Goal: Information Seeking & Learning: Check status

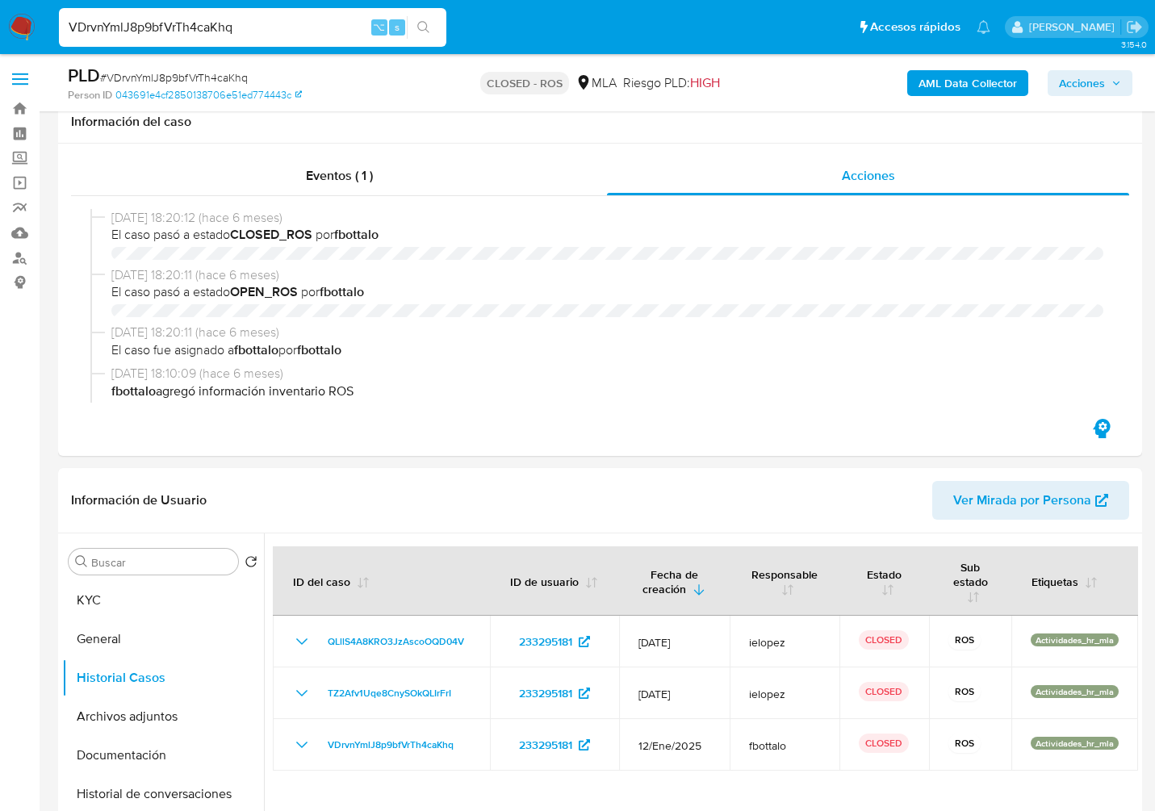
select select "10"
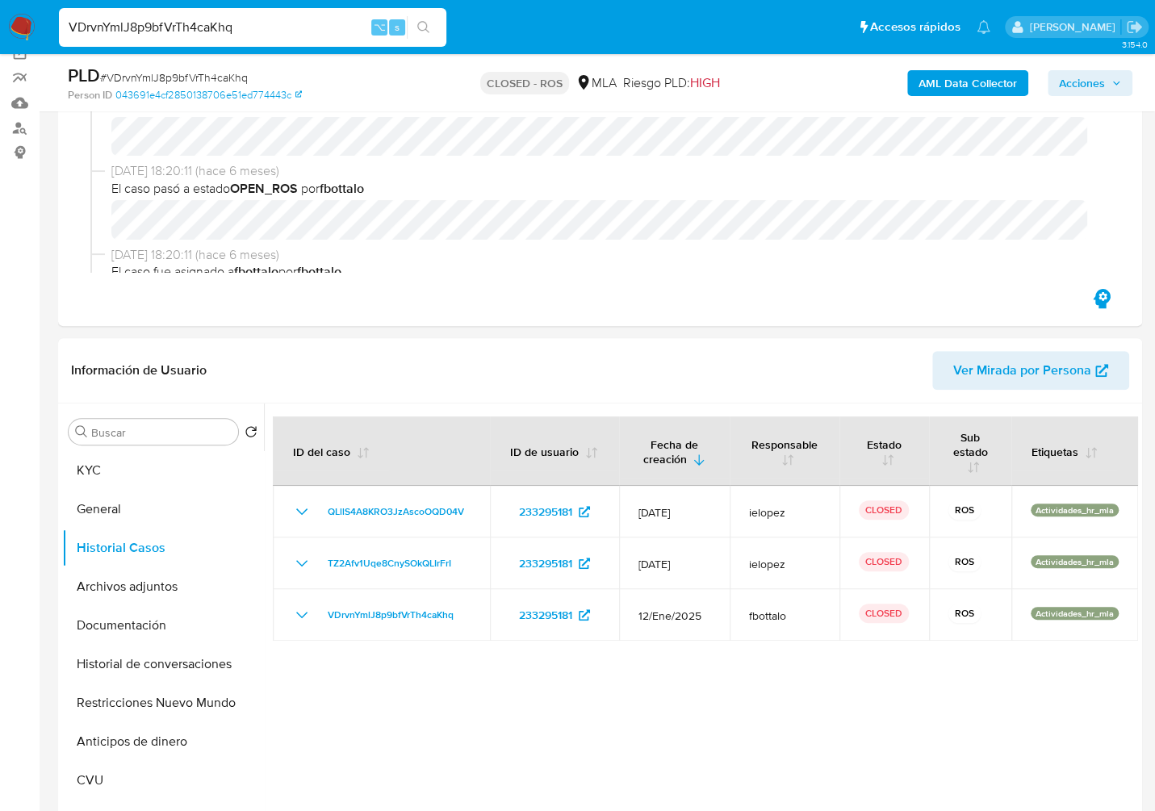
scroll to position [89, 0]
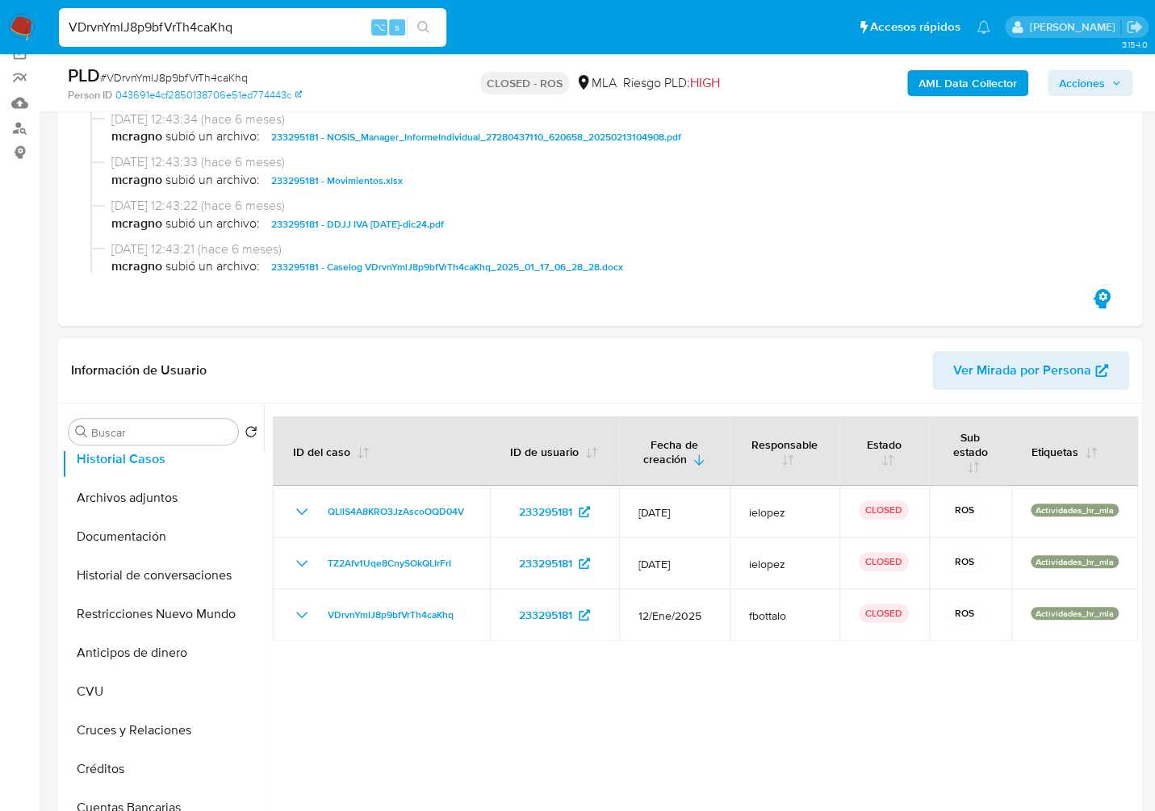
click at [271, 32] on input "VDrvnYmlJ8p9bfVrTh4caKhq" at bounding box center [253, 27] width 388 height 21
paste input "vqqtT6VB3ozOsbA7zeb1rBe7"
type input "vqqtT6VB3ozOsbA7zeb1rBe7"
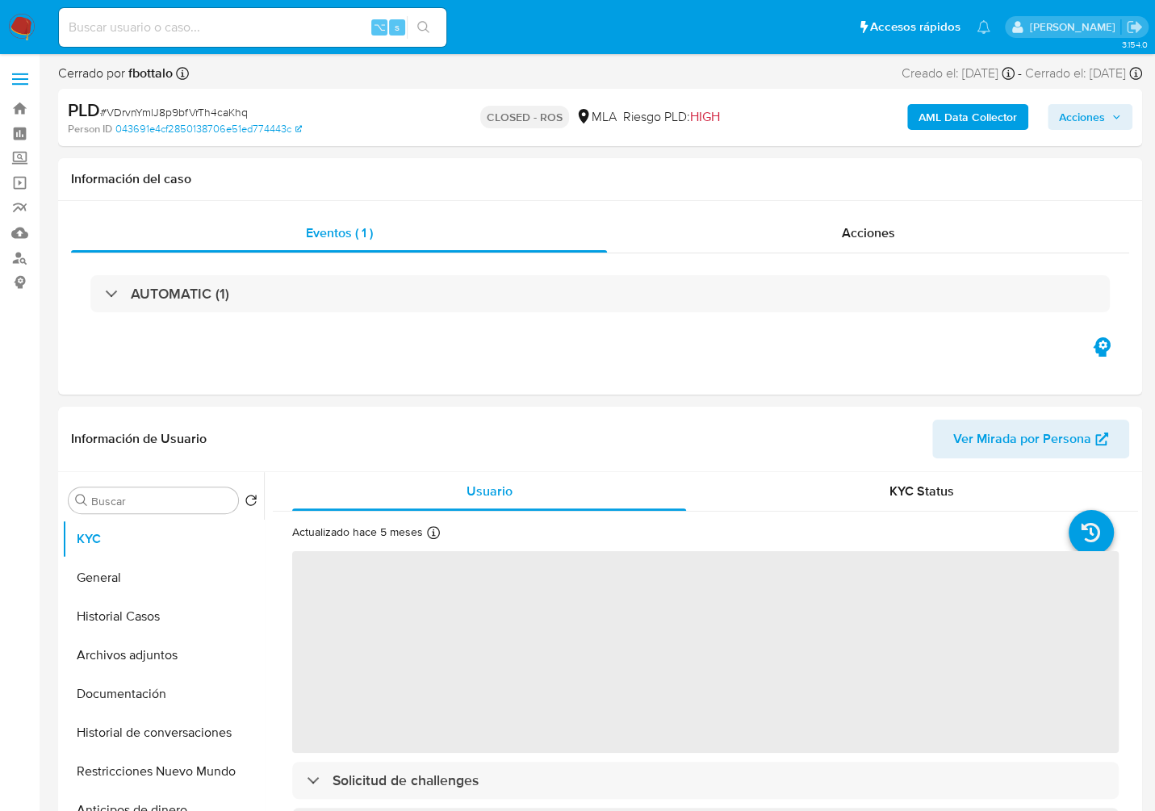
select select "10"
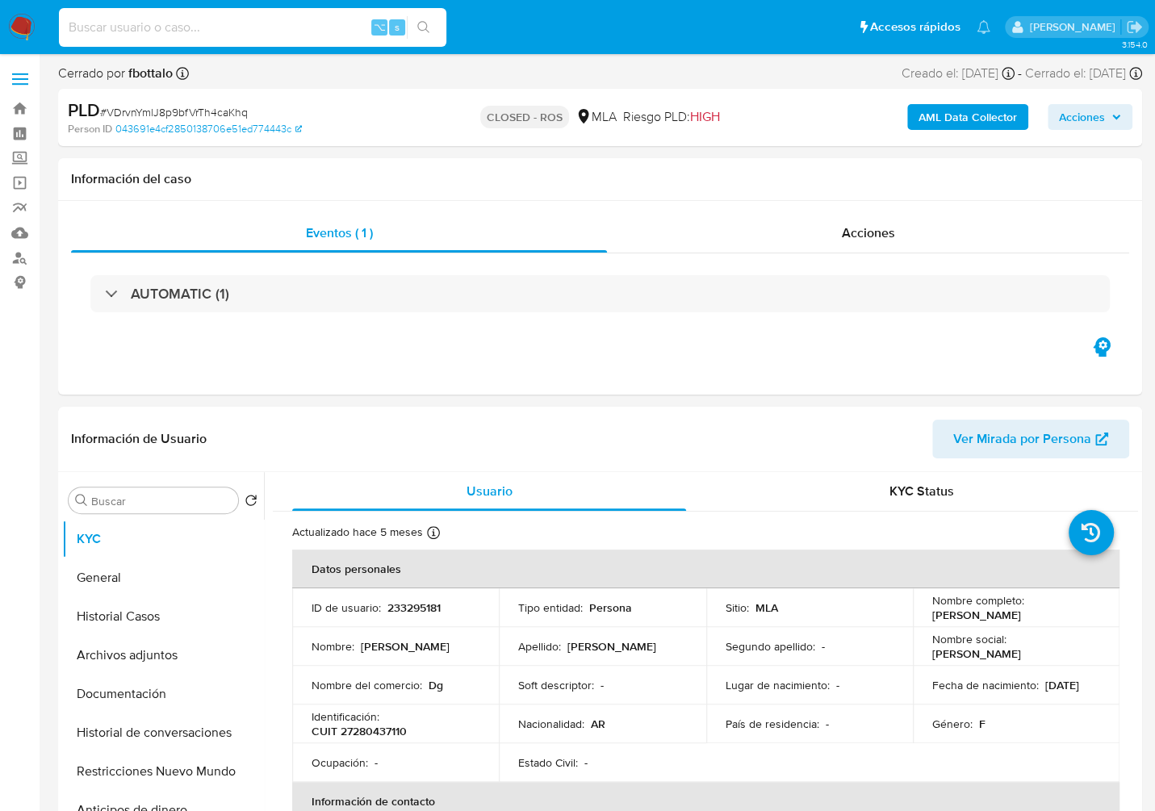
click at [249, 26] on input at bounding box center [253, 27] width 388 height 21
paste input "vqqtT6VB3ozOsbA7zeb1rBe7"
type input "vqqtT6VB3ozOsbA7zeb1rBe7"
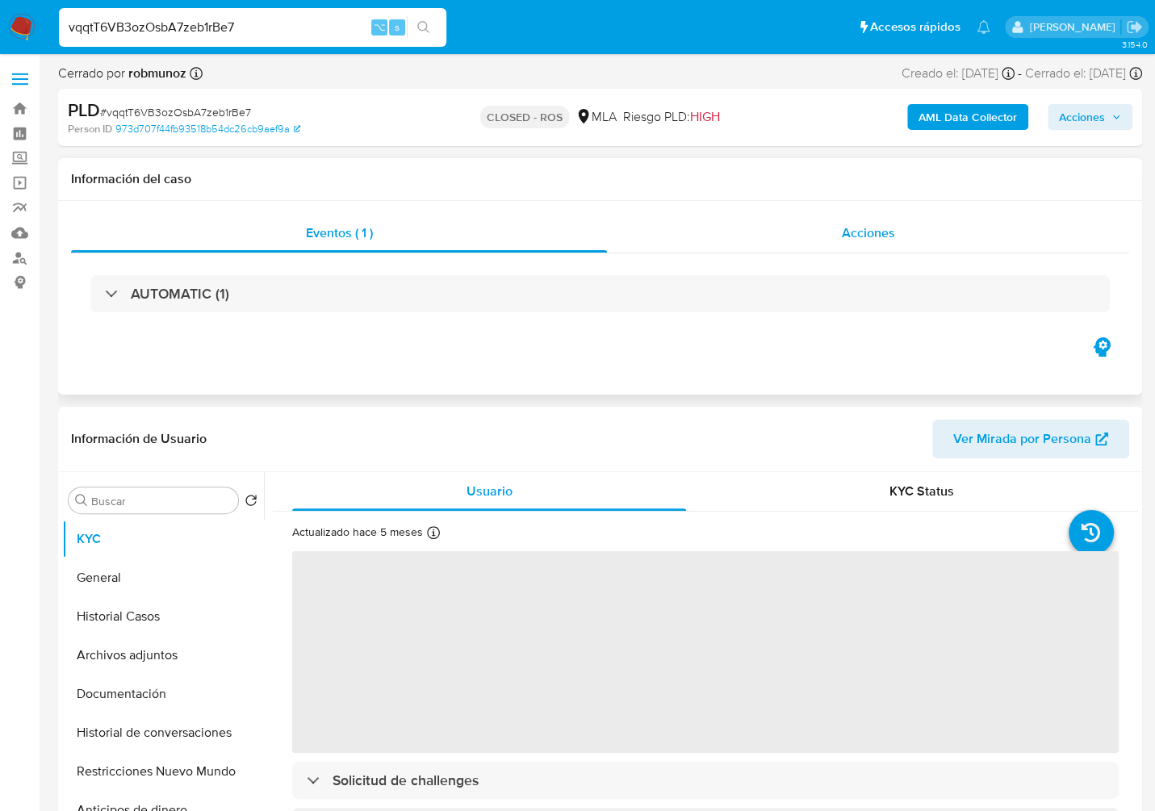
click at [886, 222] on div "Acciones" at bounding box center [868, 233] width 522 height 39
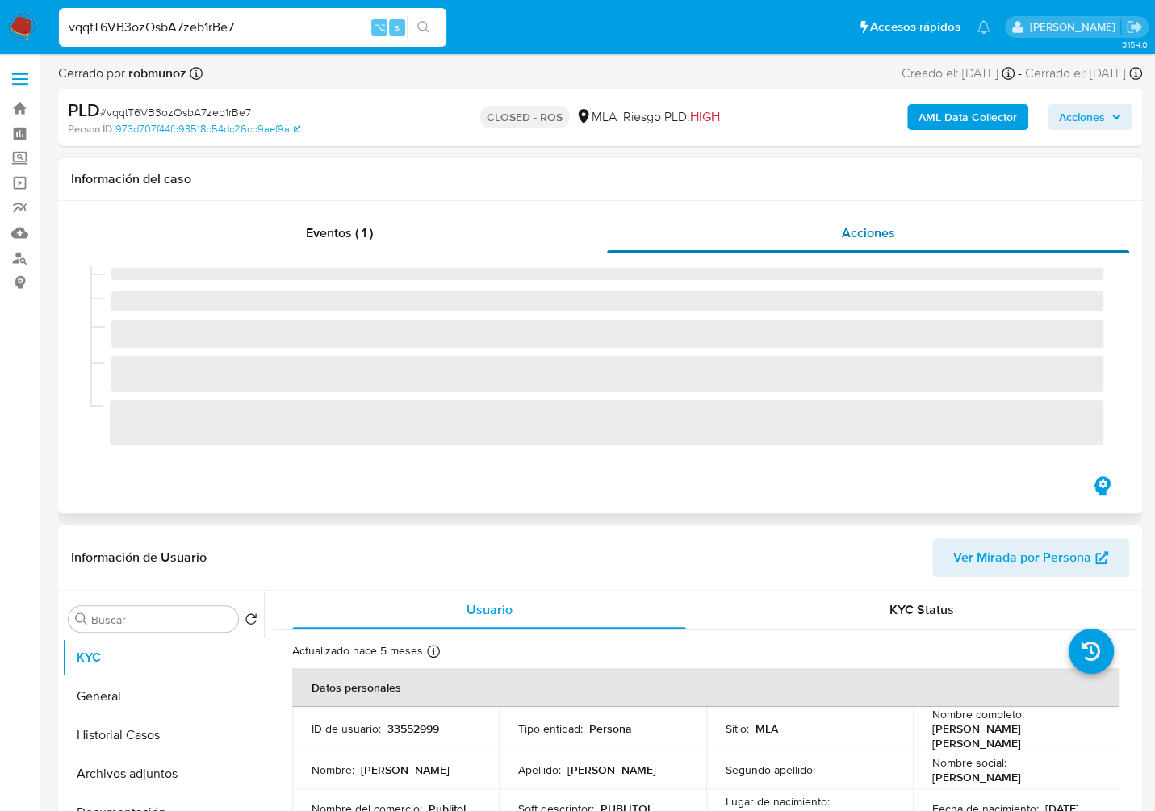
select select "10"
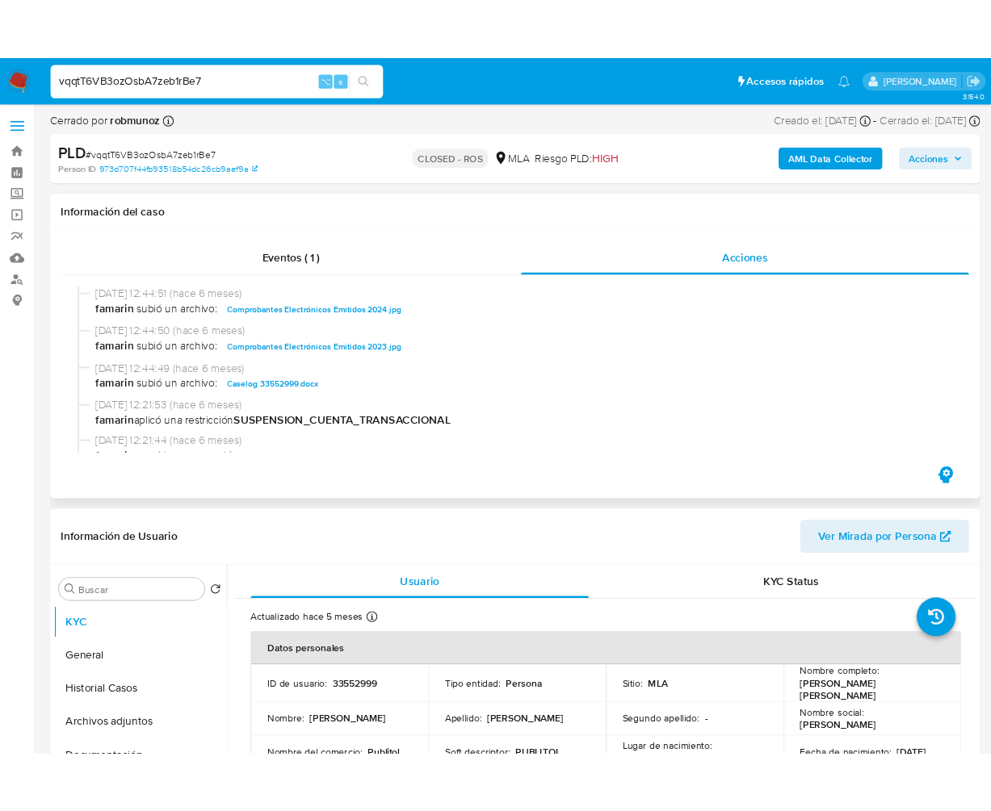
scroll to position [973, 0]
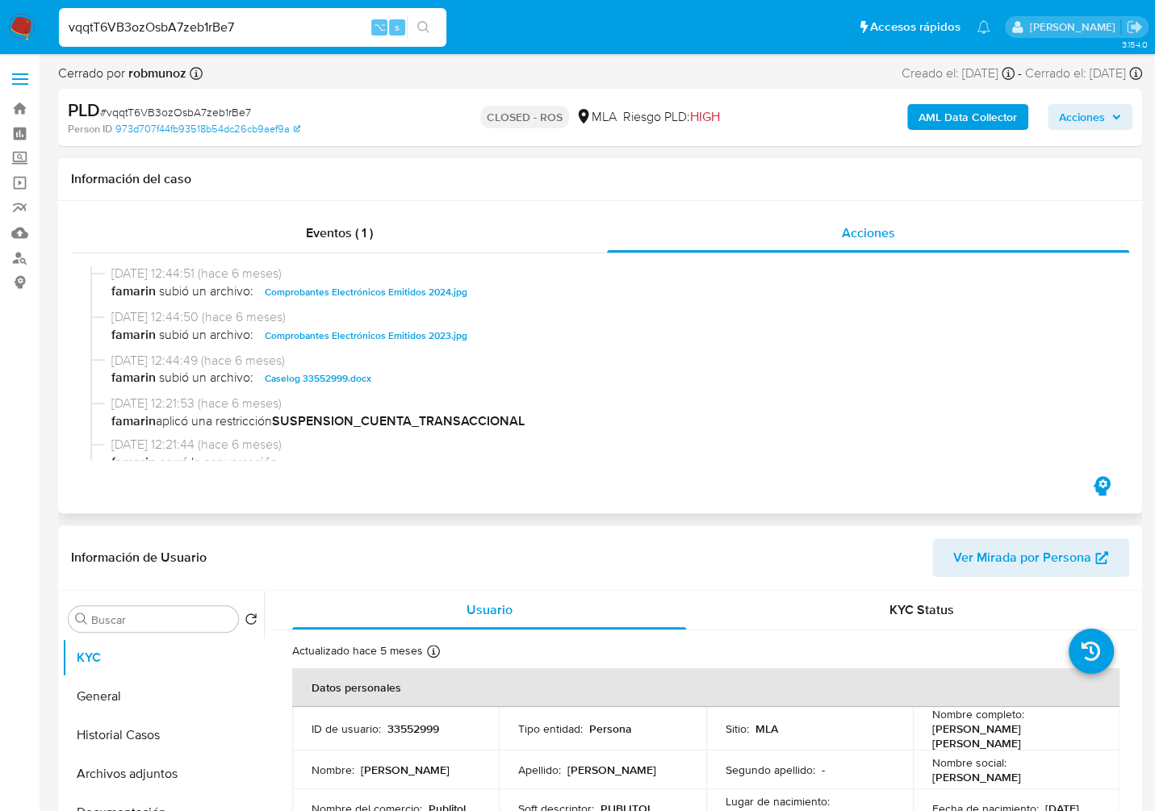
click at [252, 374] on span "famarin subió un archivo: Caselog 33552999.docx" at bounding box center [607, 378] width 992 height 19
click at [274, 382] on span "Caselog 33552999.docx" at bounding box center [318, 378] width 107 height 19
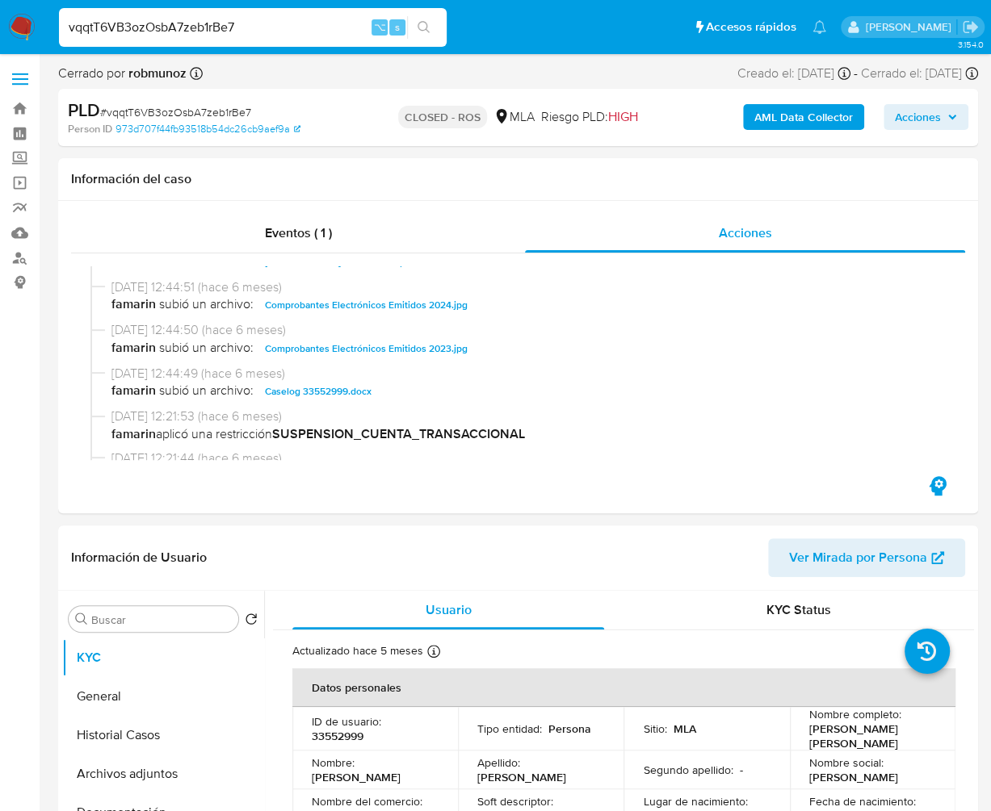
scroll to position [987, 0]
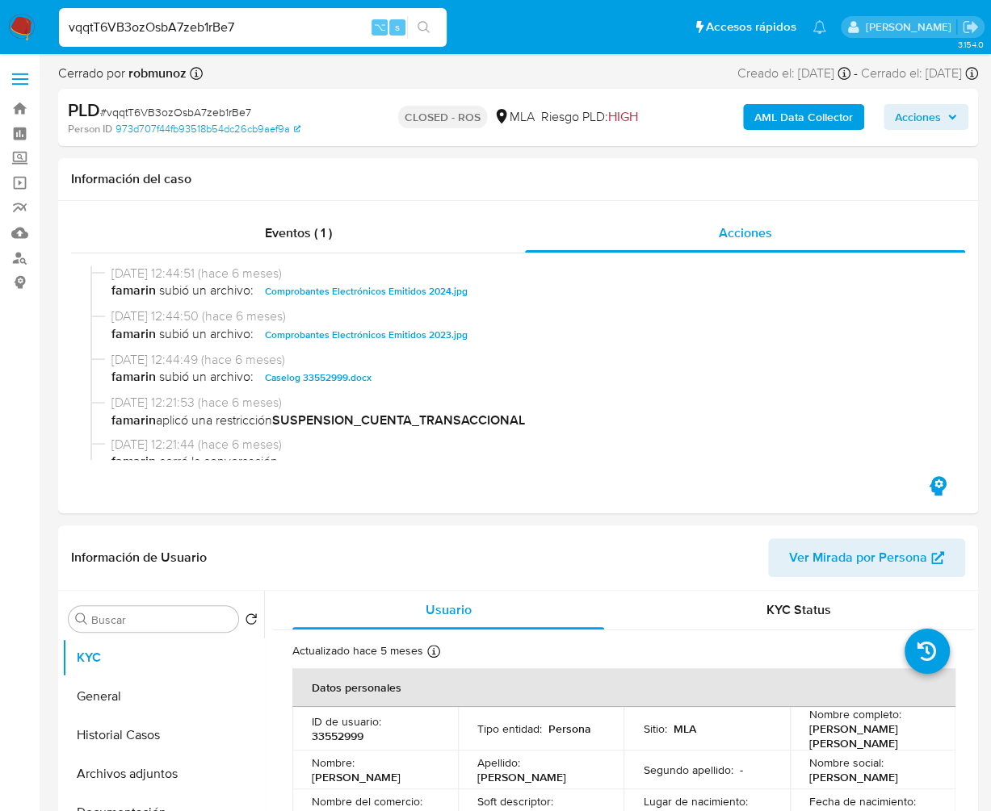
click at [226, 35] on input "vqqtT6VB3ozOsbA7zeb1rBe7" at bounding box center [253, 27] width 388 height 21
paste input "I2w9ohZuU8vjh2TPamQ0O3DV"
type input "I2w9ohZuU8vjh2TPamQ0O3DV"
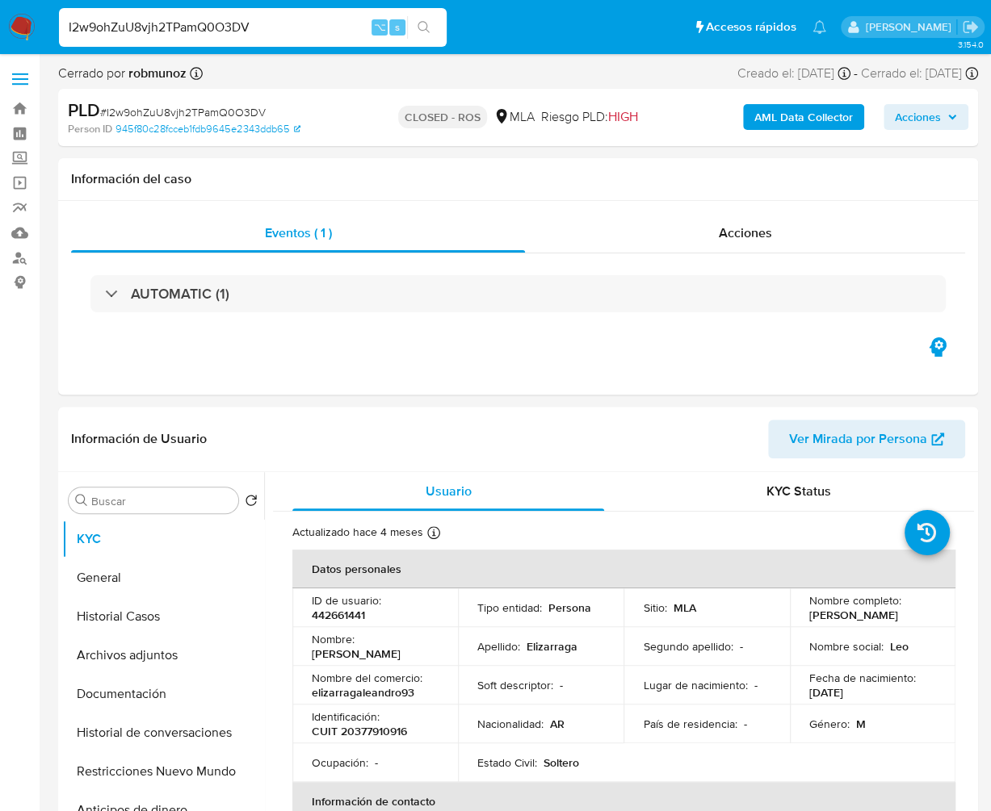
select select "10"
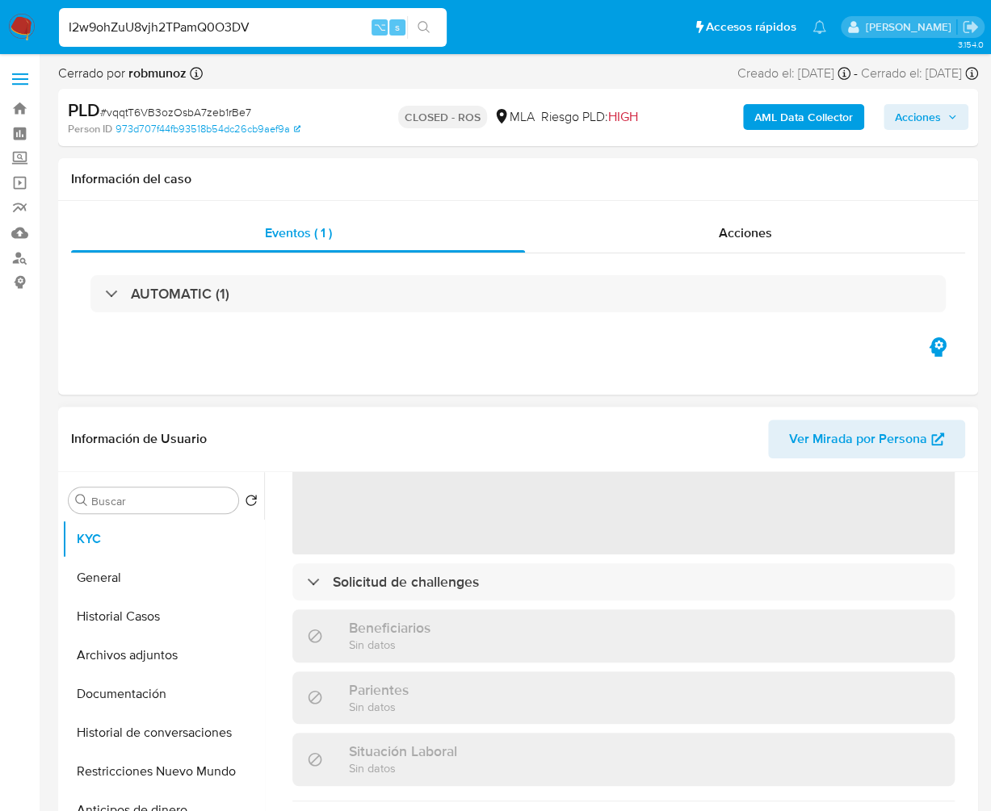
scroll to position [833, 0]
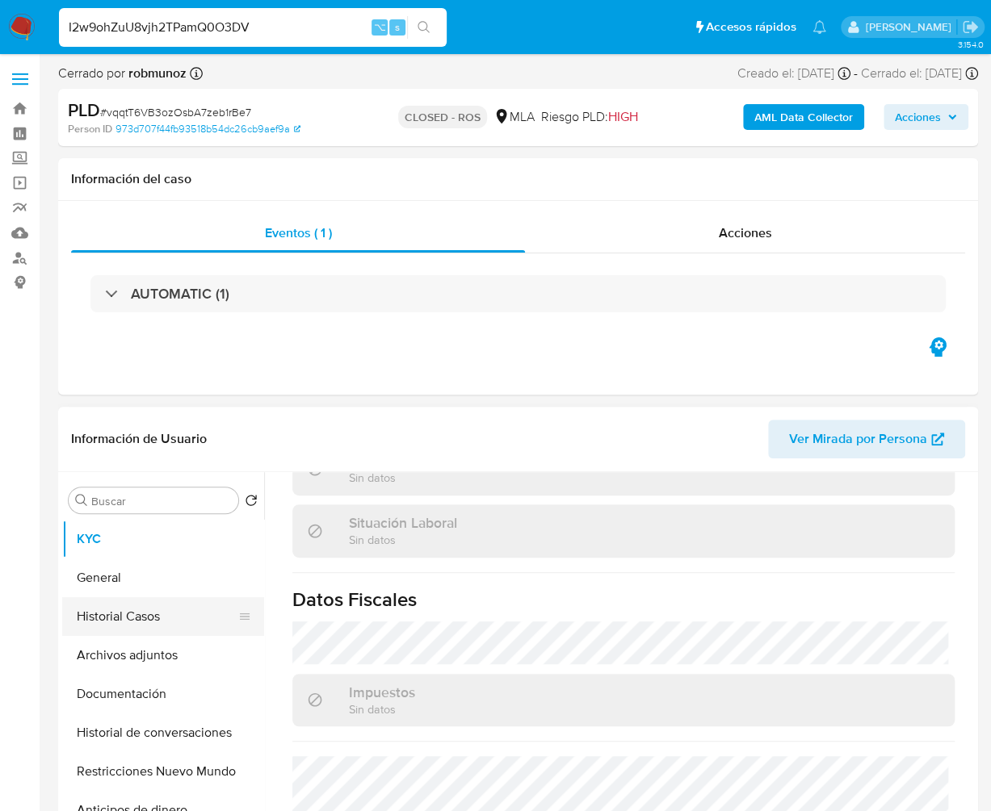
click at [143, 610] on button "Historial Casos" at bounding box center [156, 616] width 189 height 39
select select "10"
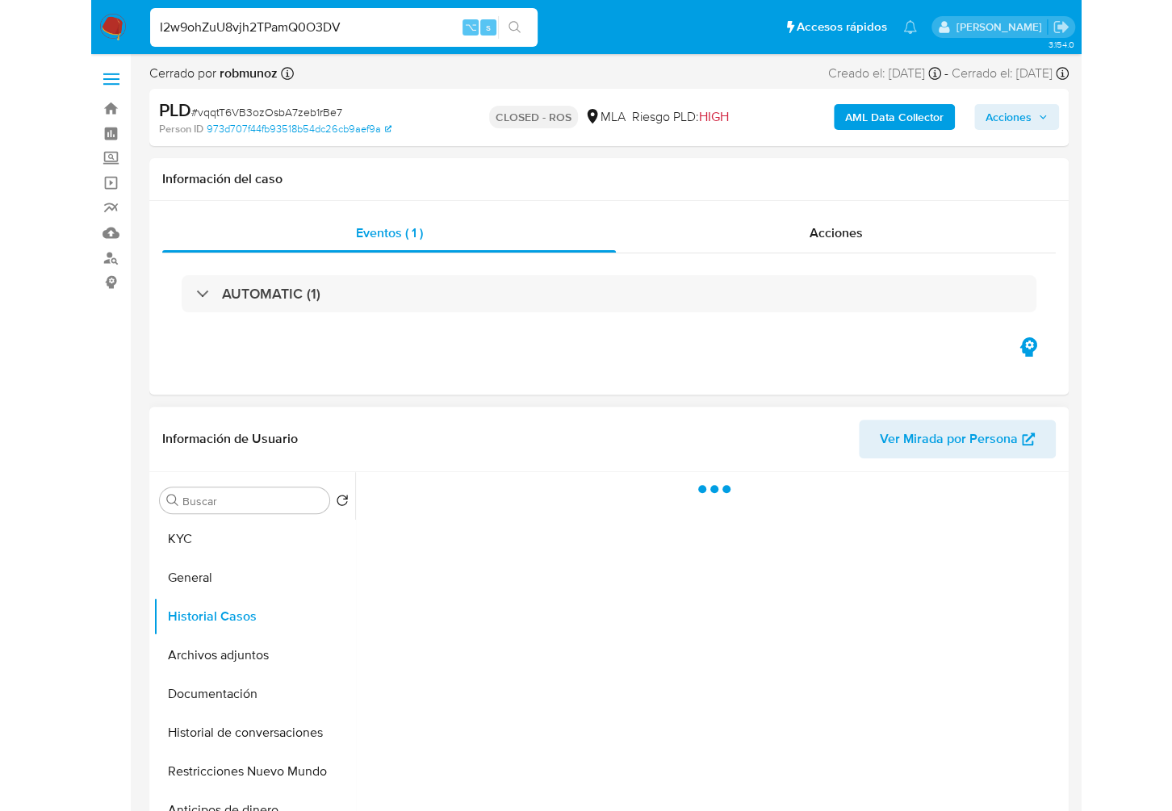
scroll to position [0, 0]
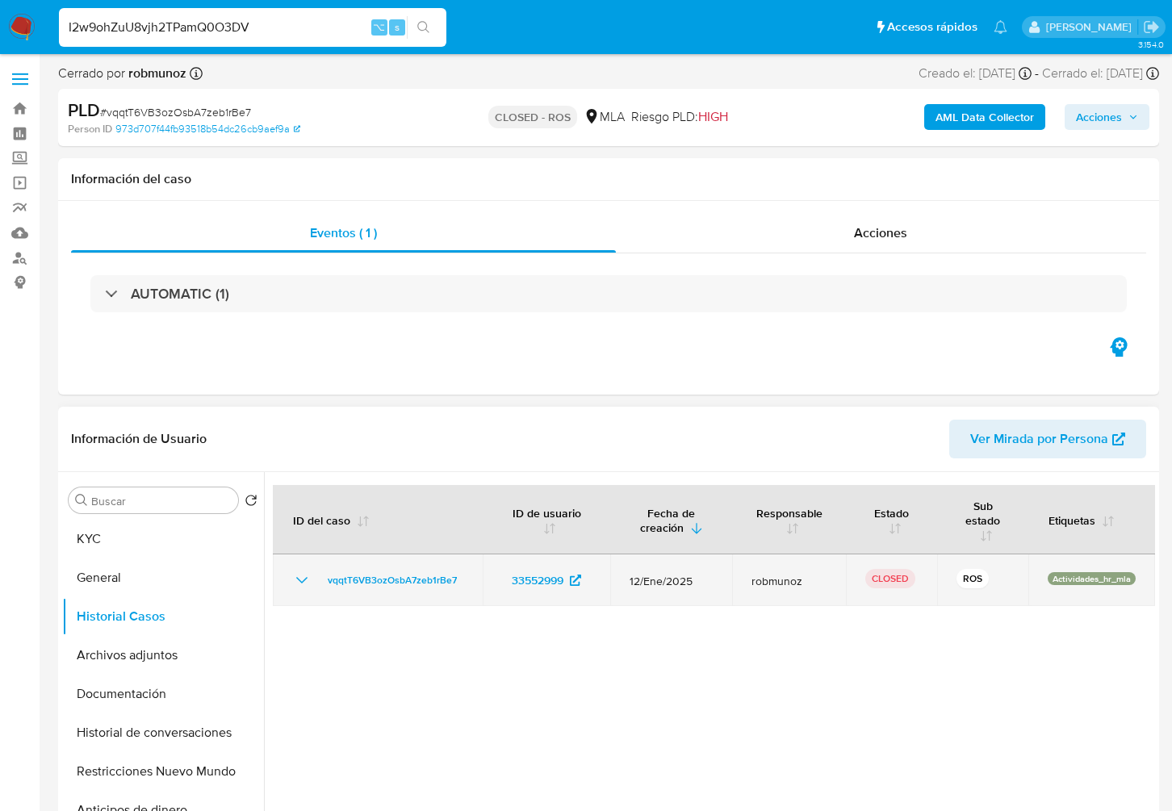
click at [301, 583] on icon "Mostrar/Ocultar" at bounding box center [301, 580] width 19 height 19
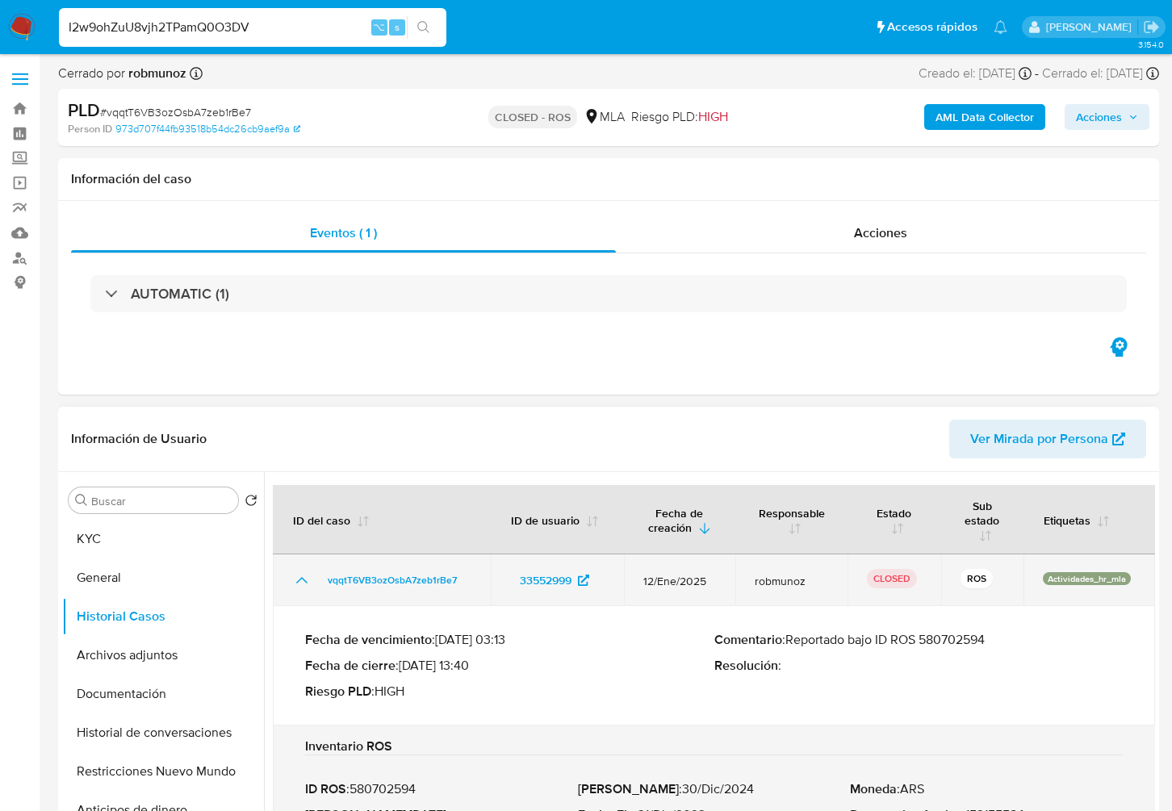
click at [301, 583] on icon "Mostrar/Ocultar" at bounding box center [301, 580] width 19 height 19
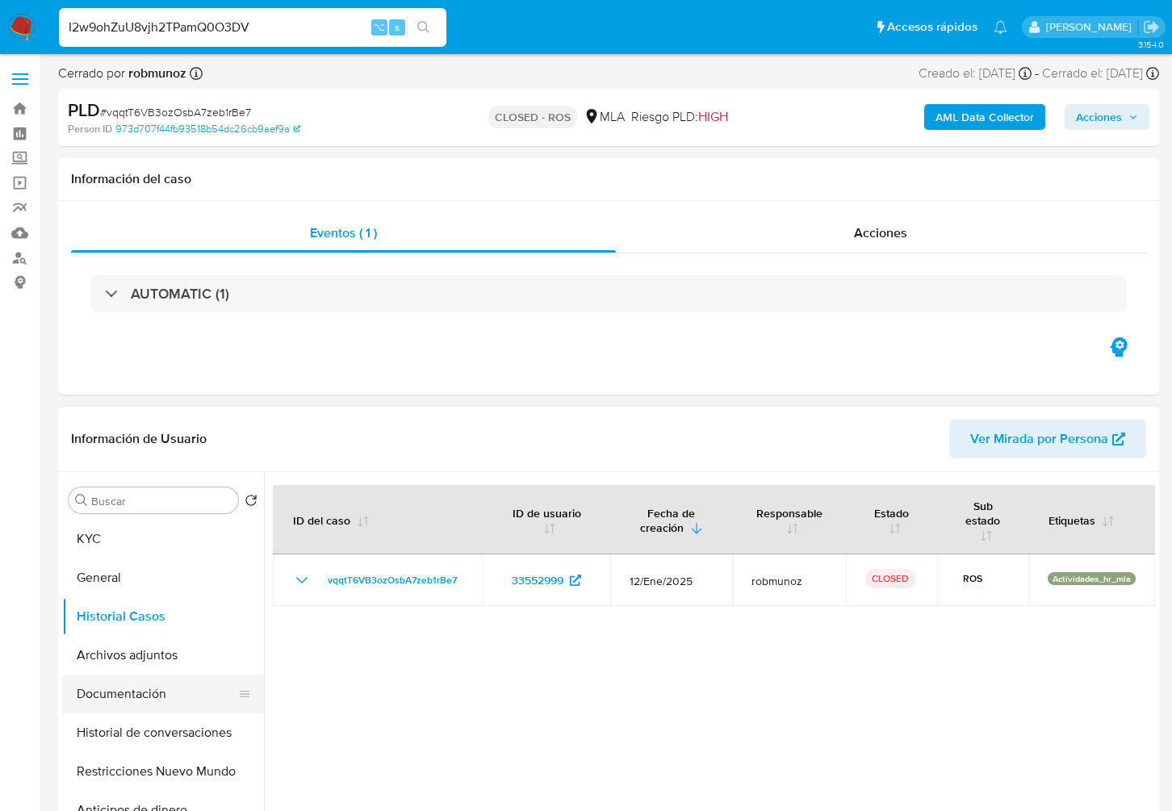
click at [140, 692] on button "Documentación" at bounding box center [156, 694] width 189 height 39
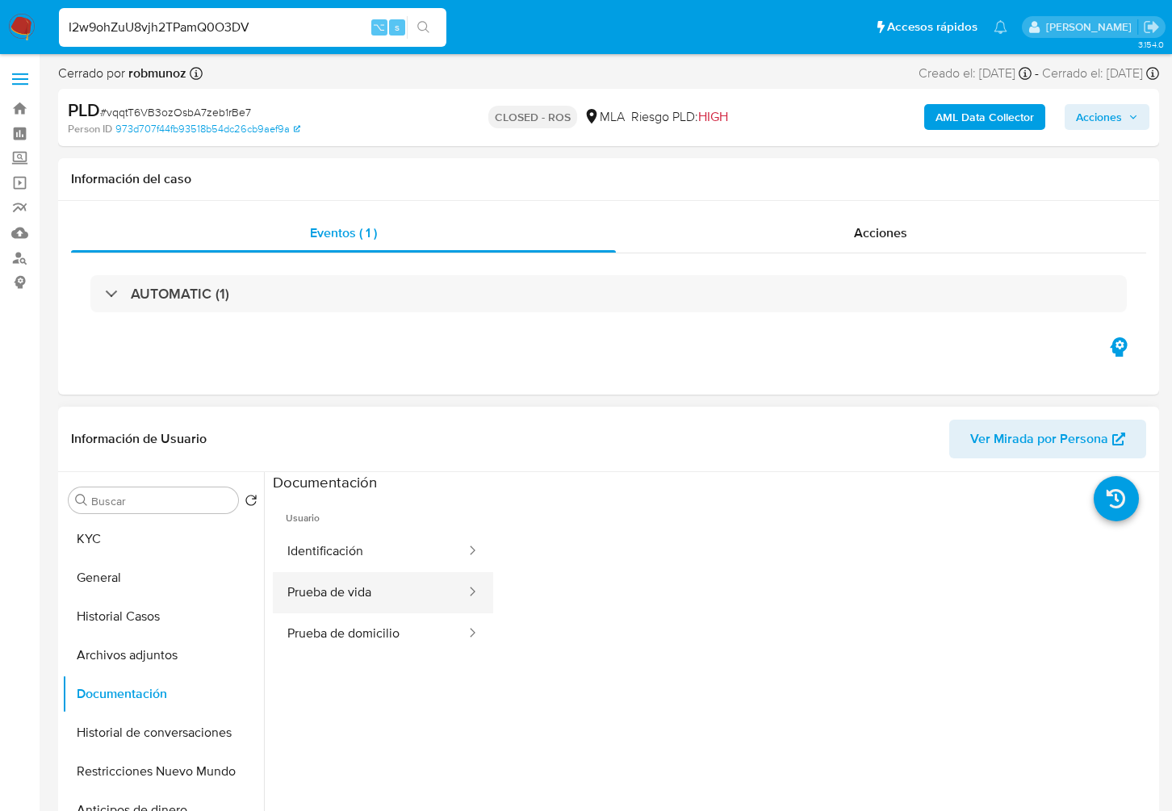
click at [368, 593] on button "Prueba de vida" at bounding box center [370, 592] width 195 height 41
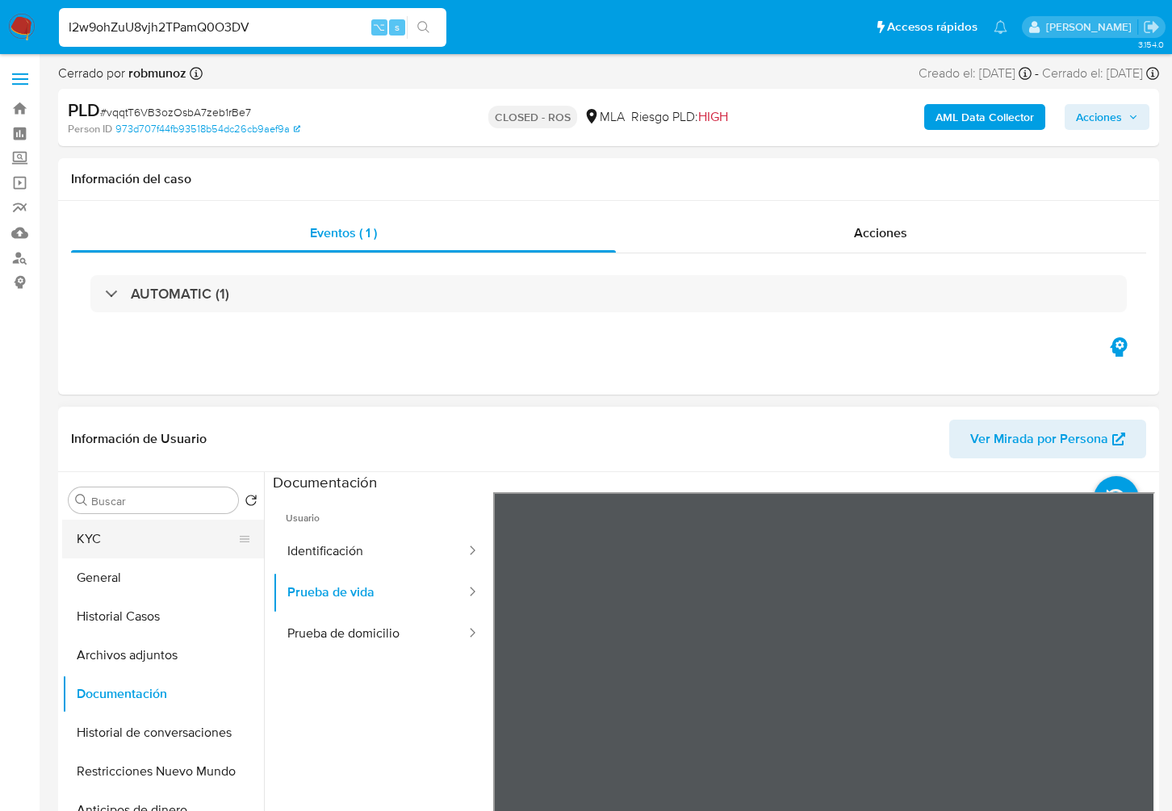
click at [158, 538] on button "KYC" at bounding box center [156, 539] width 189 height 39
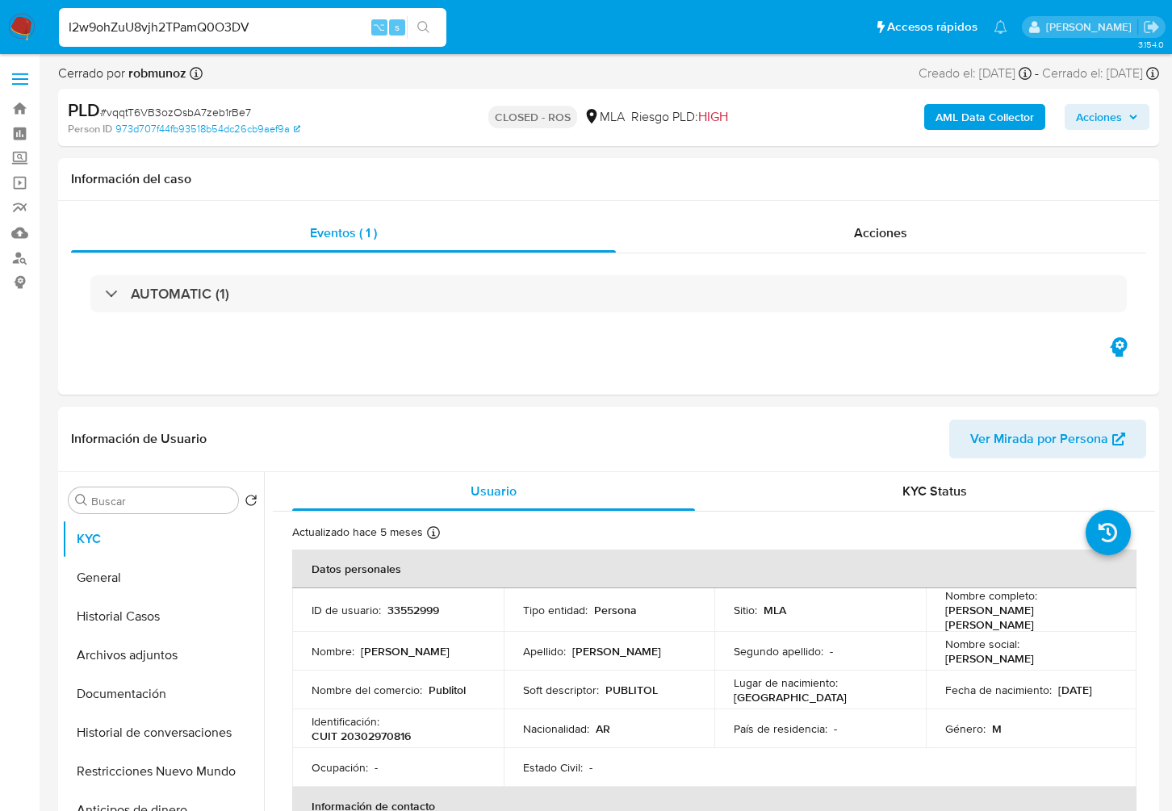
click at [292, 40] on div "I2w9ohZuU8vjh2TPamQ0O3DV ⌥ s" at bounding box center [253, 27] width 388 height 39
click at [291, 34] on input "I2w9ohZuU8vjh2TPamQ0O3DV" at bounding box center [253, 27] width 388 height 21
click at [434, 35] on button "search-icon" at bounding box center [423, 27] width 33 height 23
click at [421, 35] on button "search-icon" at bounding box center [423, 27] width 33 height 23
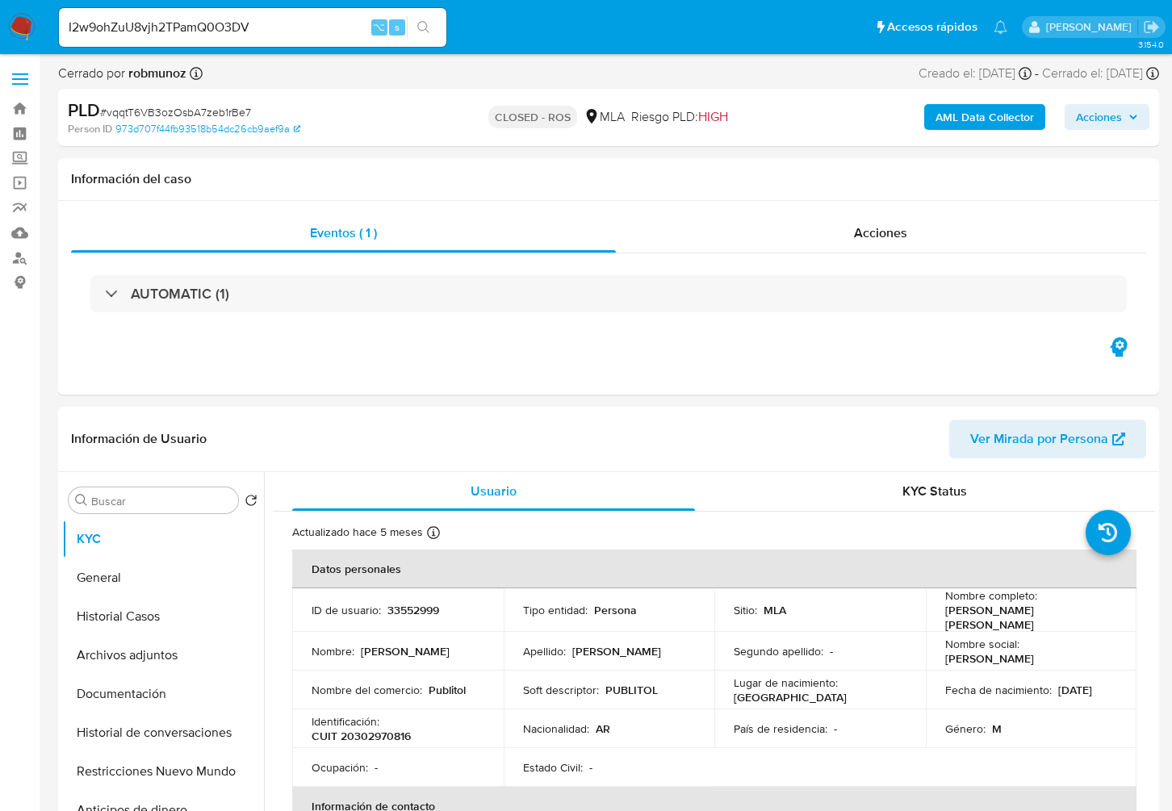
click at [291, 30] on input "I2w9ohZuU8vjh2TPamQ0O3DV" at bounding box center [253, 27] width 388 height 21
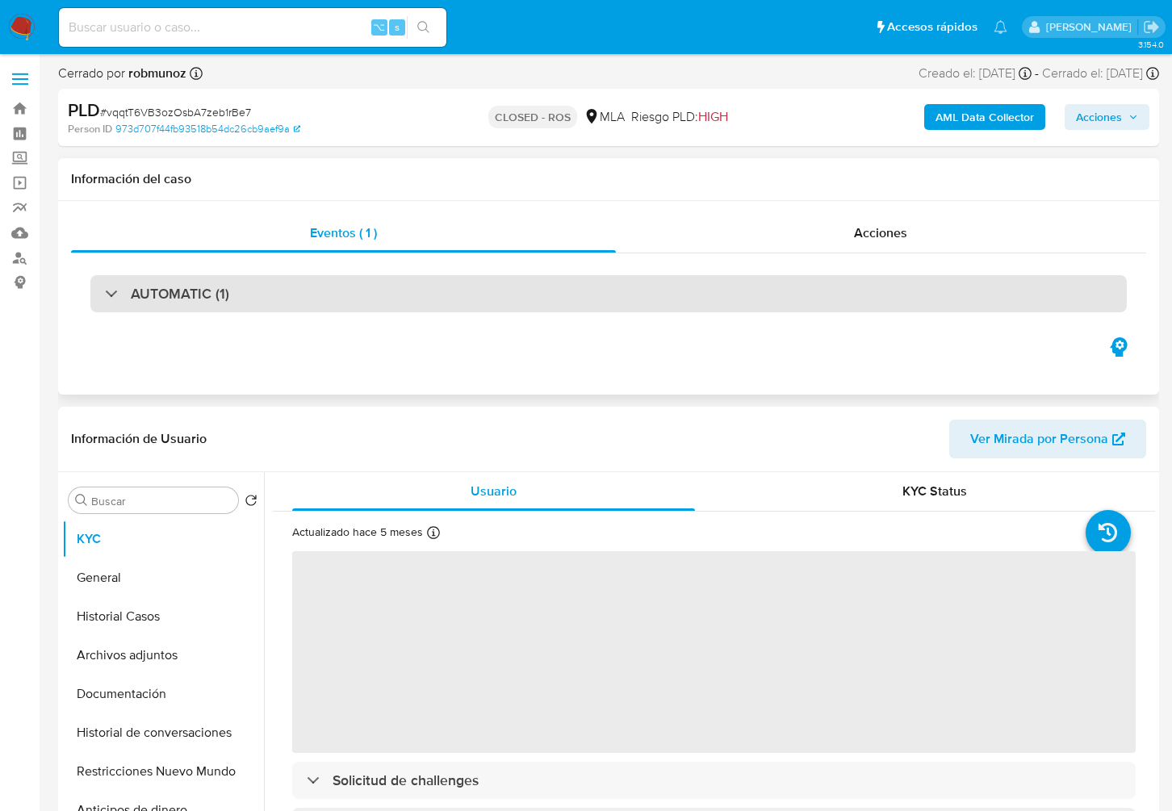
select select "10"
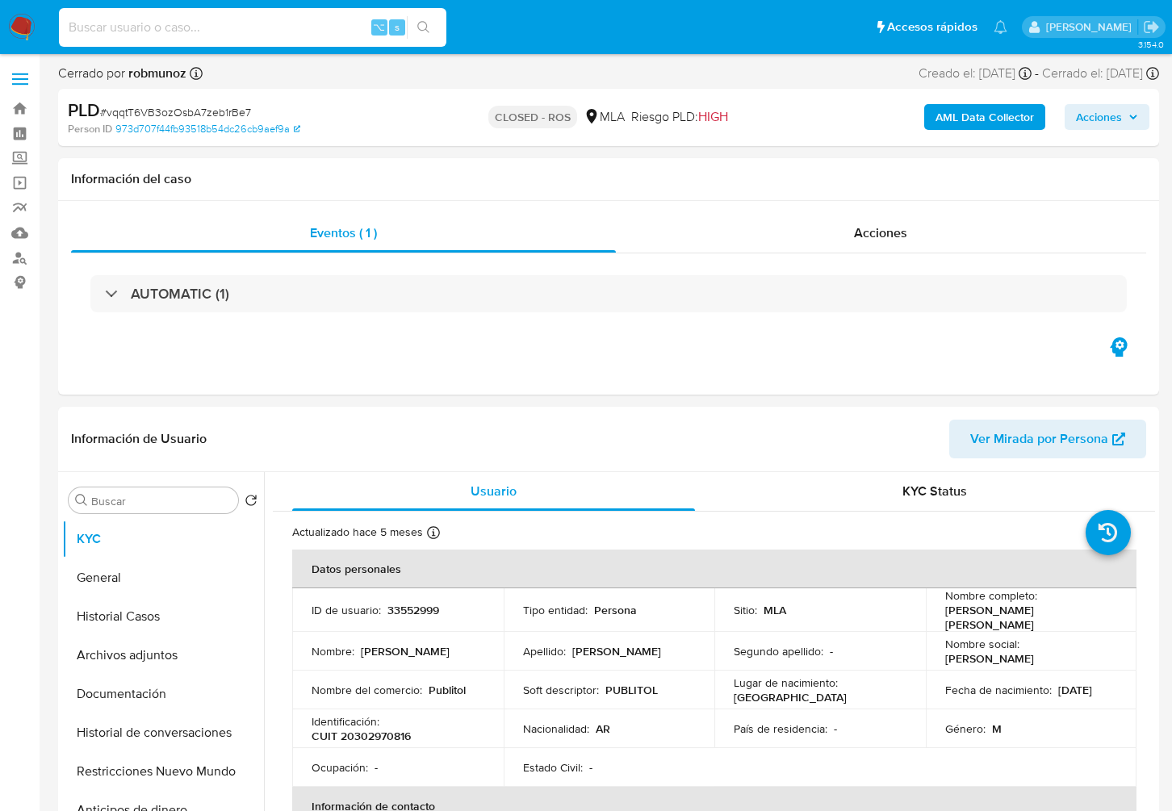
click at [243, 22] on input at bounding box center [253, 27] width 388 height 21
paste input "I2w9ohZuU8vjh2TPamQ0O3DV"
type input "I2w9ohZuU8vjh2TPamQ0O3DV"
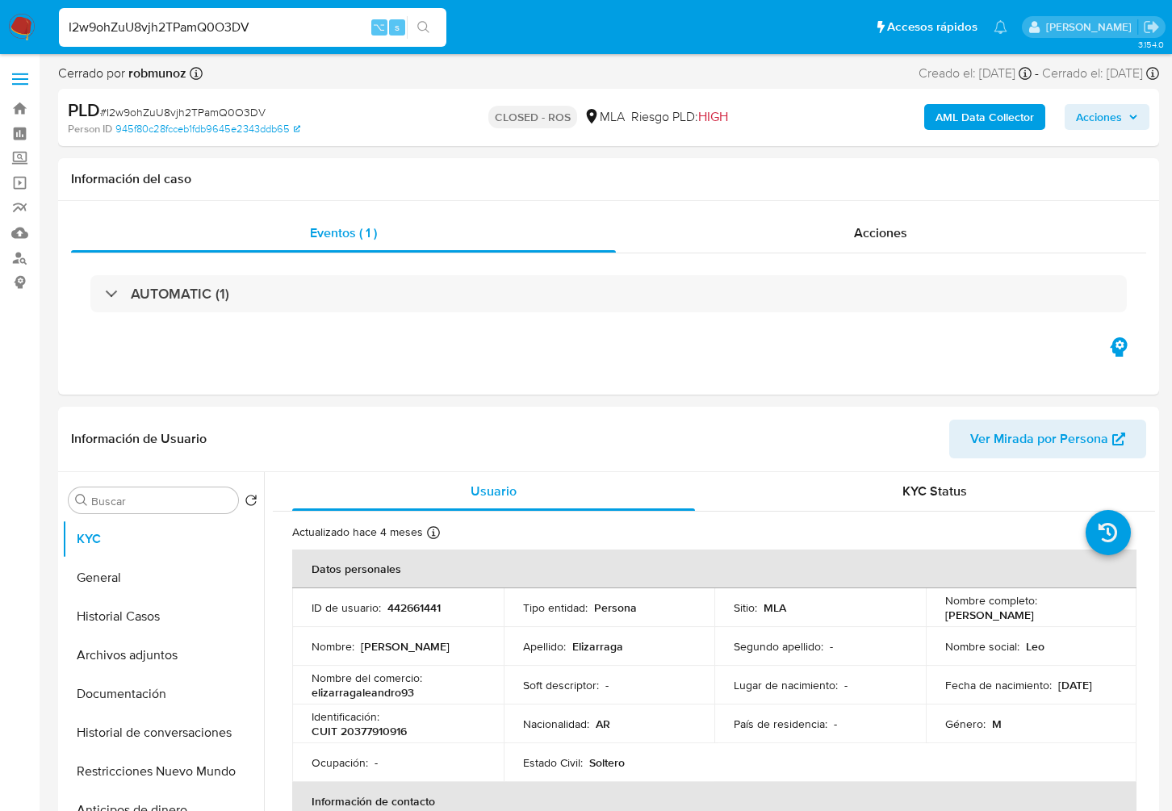
select select "10"
click at [262, 19] on input "I2w9ohZuU8vjh2TPamQ0O3DV" at bounding box center [253, 27] width 388 height 21
click at [266, 30] on input "I2w9ohZuU8vjh2TPamQ0O3DV" at bounding box center [253, 27] width 388 height 21
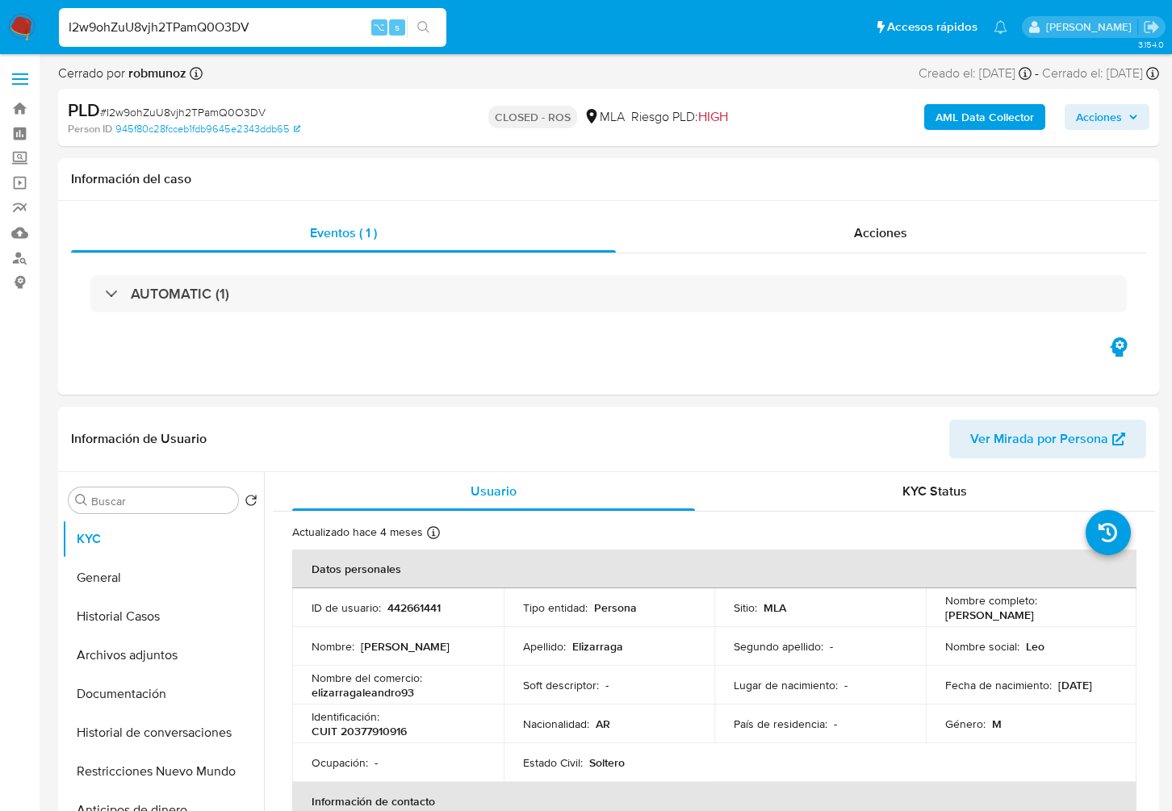
click at [266, 30] on input "I2w9ohZuU8vjh2TPamQ0O3DV" at bounding box center [253, 27] width 388 height 21
click at [870, 243] on div "Acciones" at bounding box center [881, 233] width 531 height 39
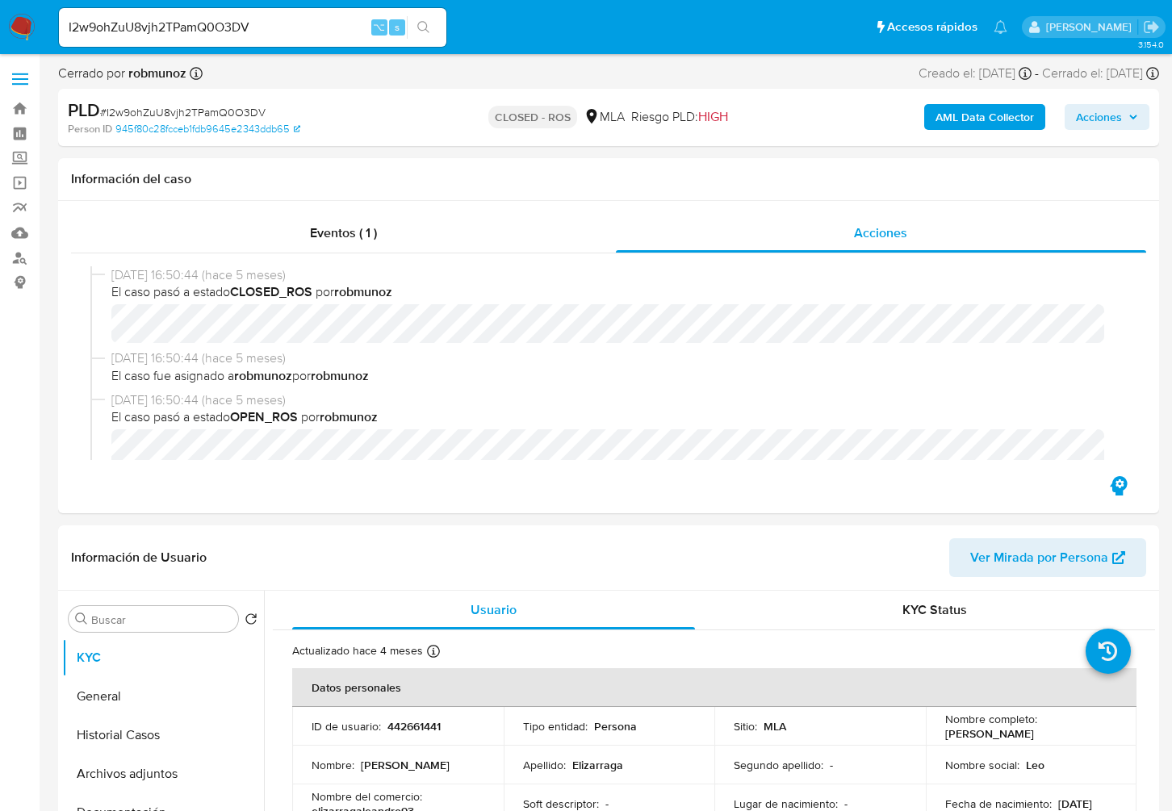
click at [237, 31] on input "I2w9ohZuU8vjh2TPamQ0O3DV" at bounding box center [253, 27] width 388 height 21
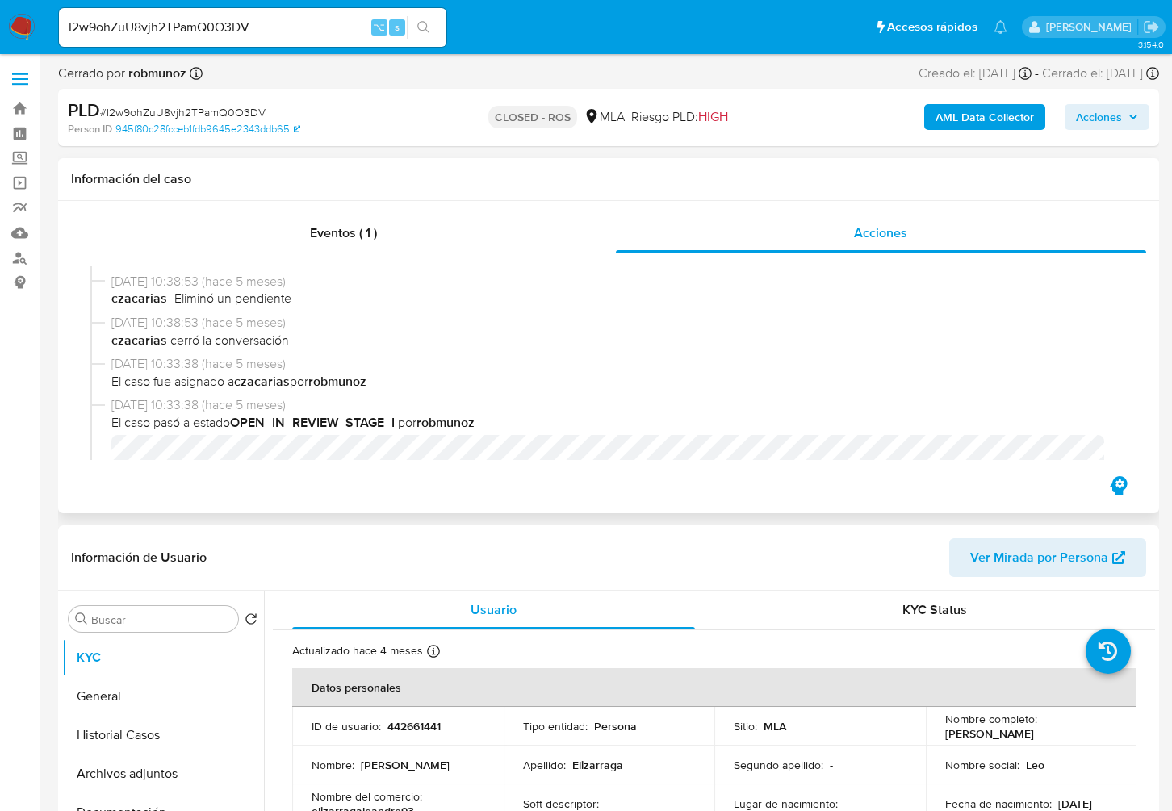
scroll to position [838, 0]
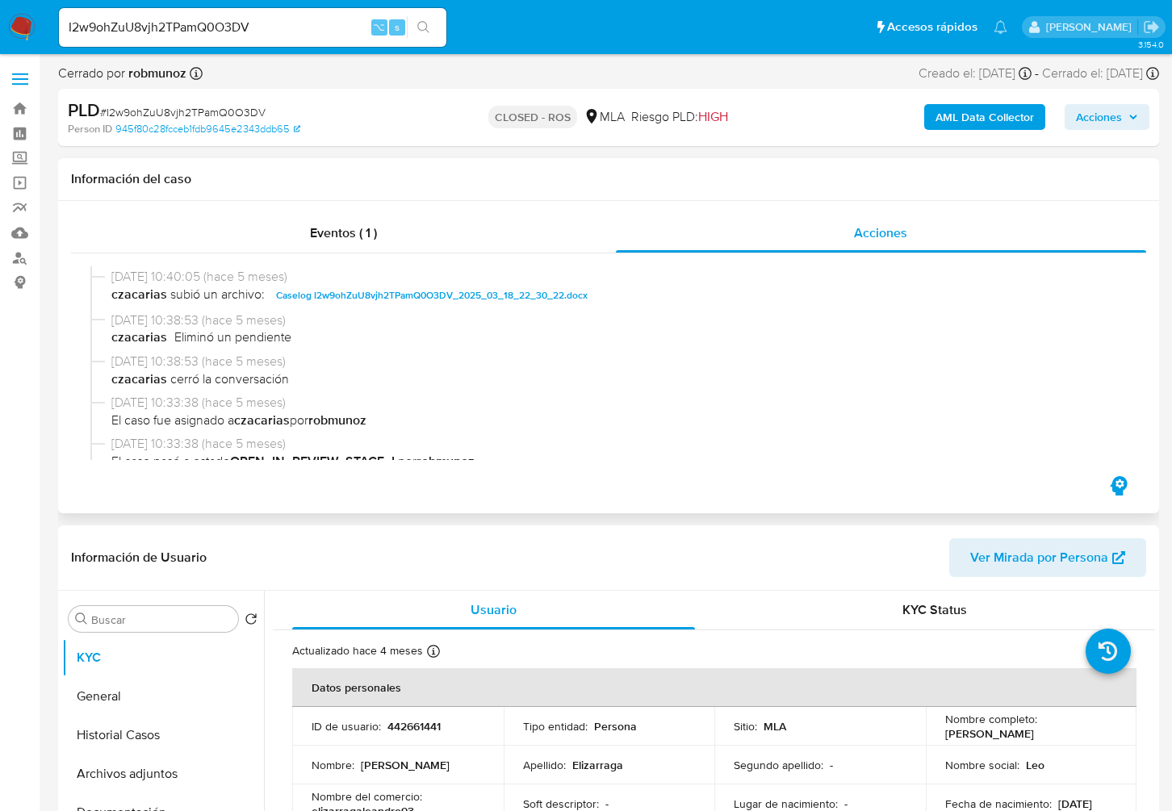
click at [341, 298] on span "Caselog I2w9ohZuU8vjh2TPamQ0O3DV_2025_03_18_22_30_22.docx" at bounding box center [432, 295] width 312 height 19
click at [135, 726] on button "Historial Casos" at bounding box center [156, 735] width 189 height 39
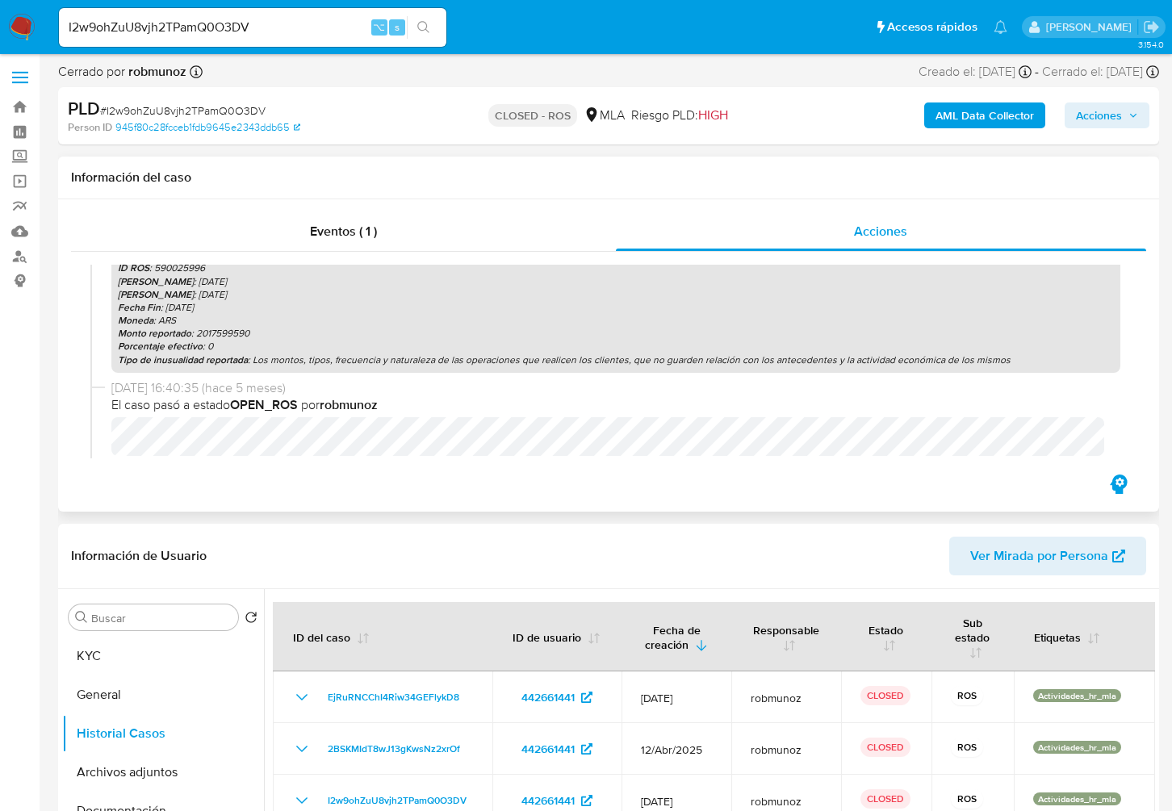
scroll to position [0, 0]
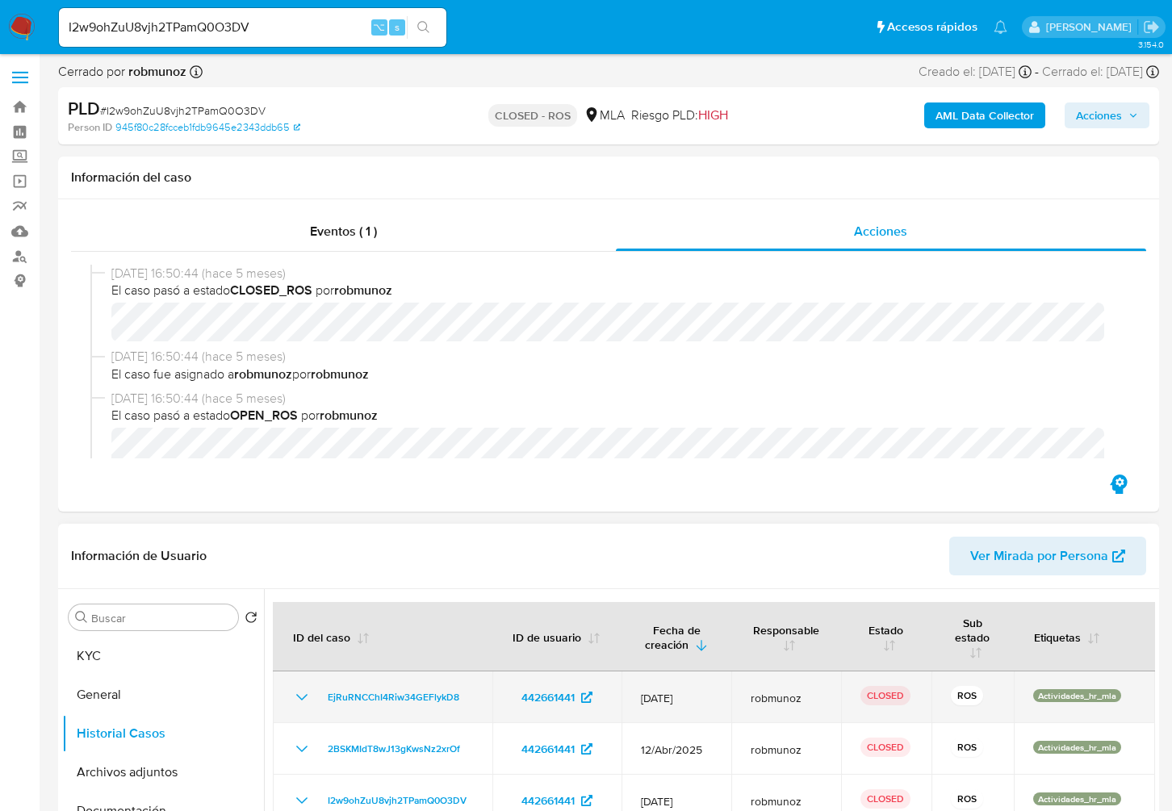
click at [300, 702] on icon "Mostrar/Ocultar" at bounding box center [301, 697] width 19 height 19
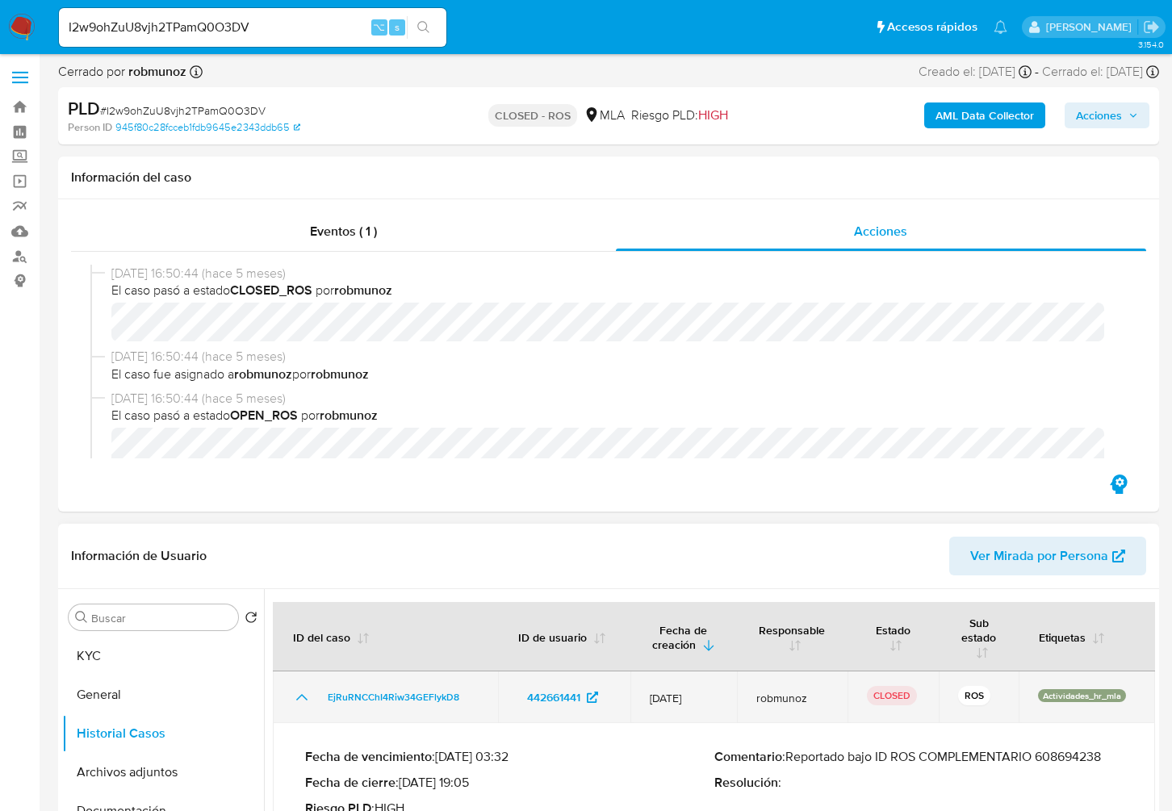
click at [300, 702] on icon "Mostrar/Ocultar" at bounding box center [301, 697] width 19 height 19
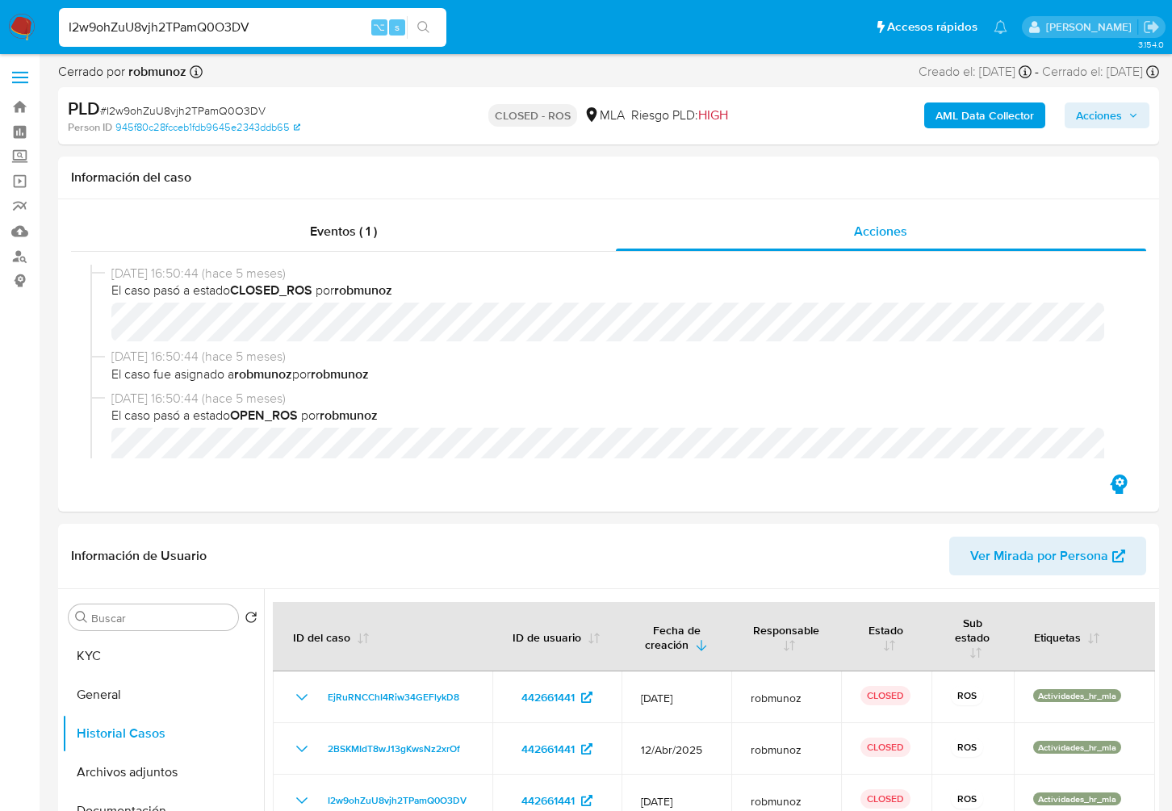
click at [276, 31] on input "I2w9ohZuU8vjh2TPamQ0O3DV" at bounding box center [253, 27] width 388 height 21
paste input "SCT0USKTWRnbqTA6r4nk6Jqt"
type input "SCT0USKTWRnbqTA6r4nk6Jqt"
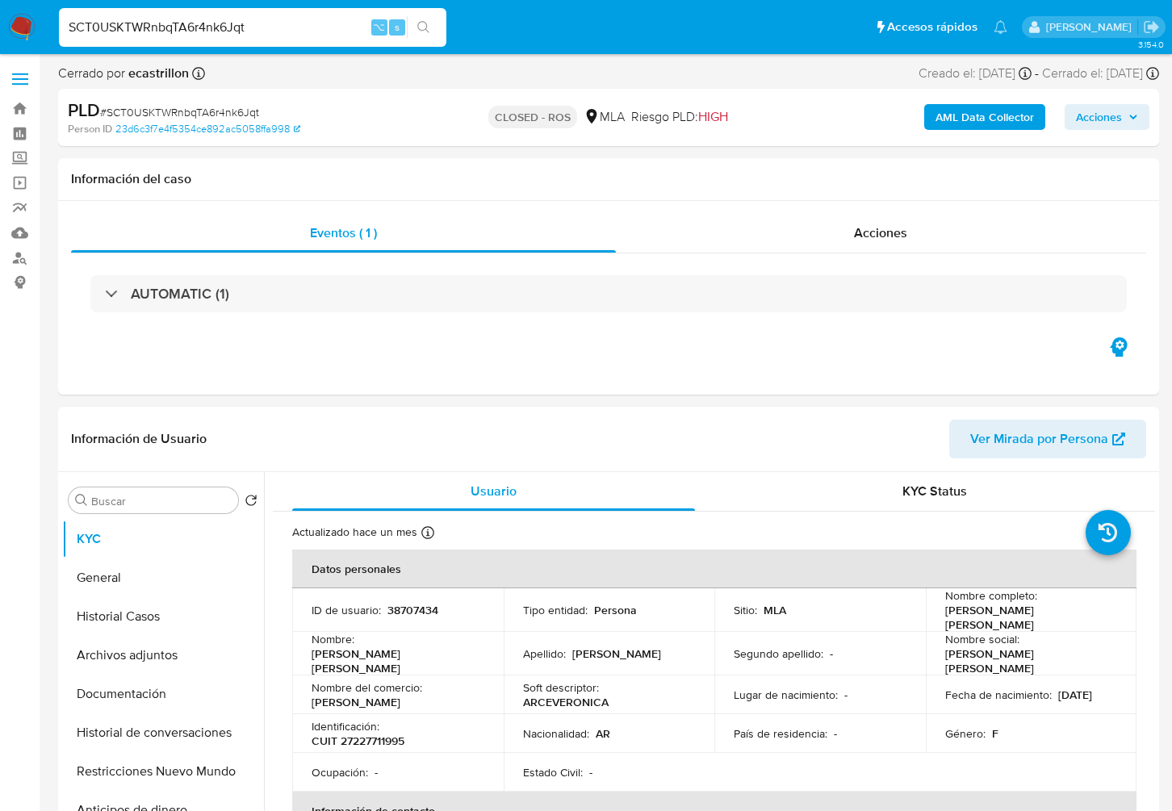
select select "10"
click at [250, 27] on input "SCT0USKTWRnbqTA6r4nk6Jqt" at bounding box center [253, 27] width 388 height 21
